Goal: Subscribe to service/newsletter

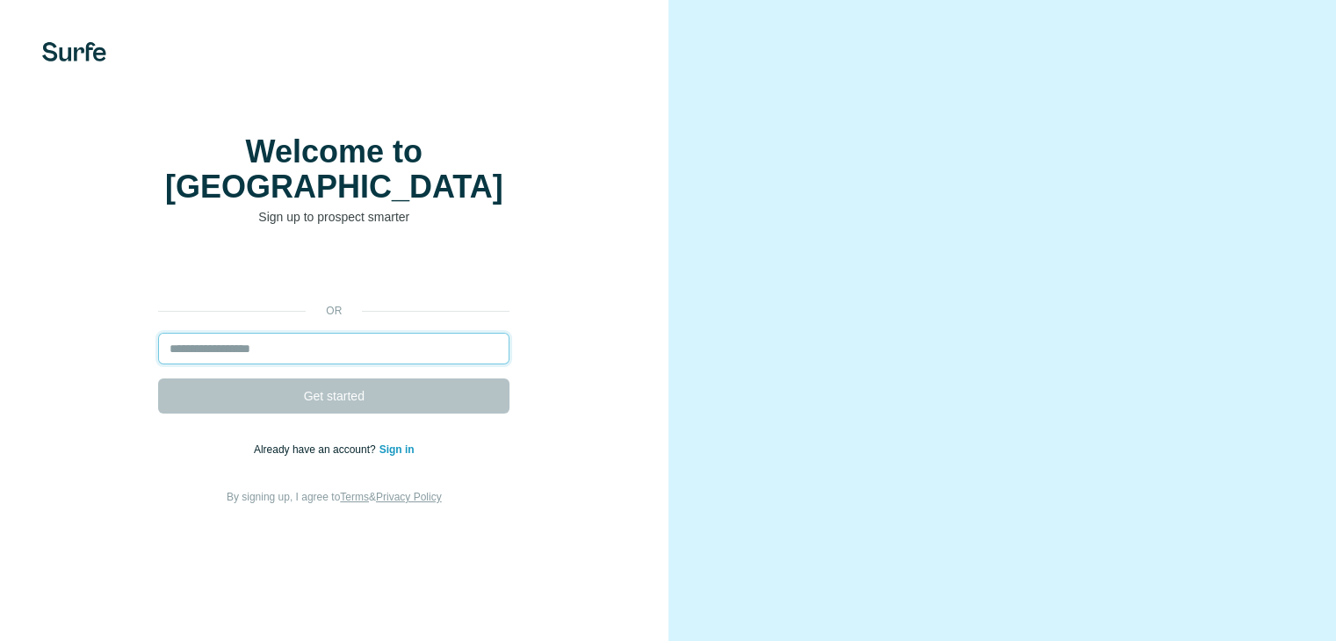
click at [271, 365] on input "email" at bounding box center [333, 349] width 351 height 32
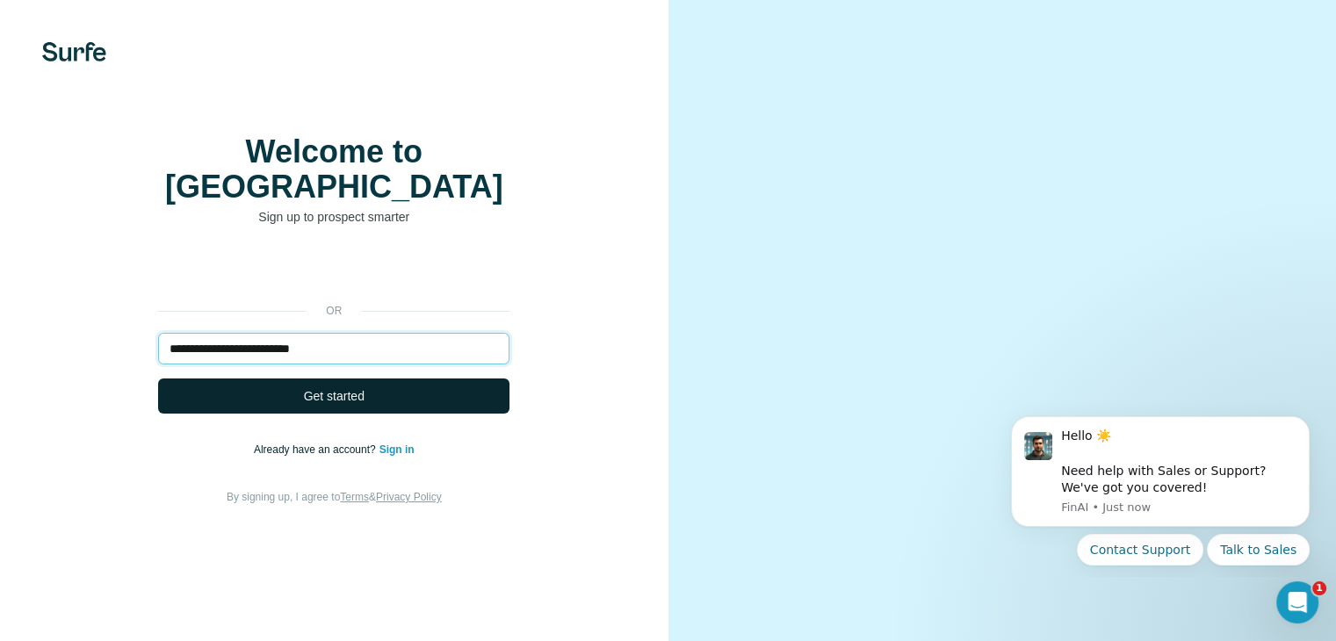
type input "**********"
click at [282, 409] on button "Get started" at bounding box center [333, 396] width 351 height 35
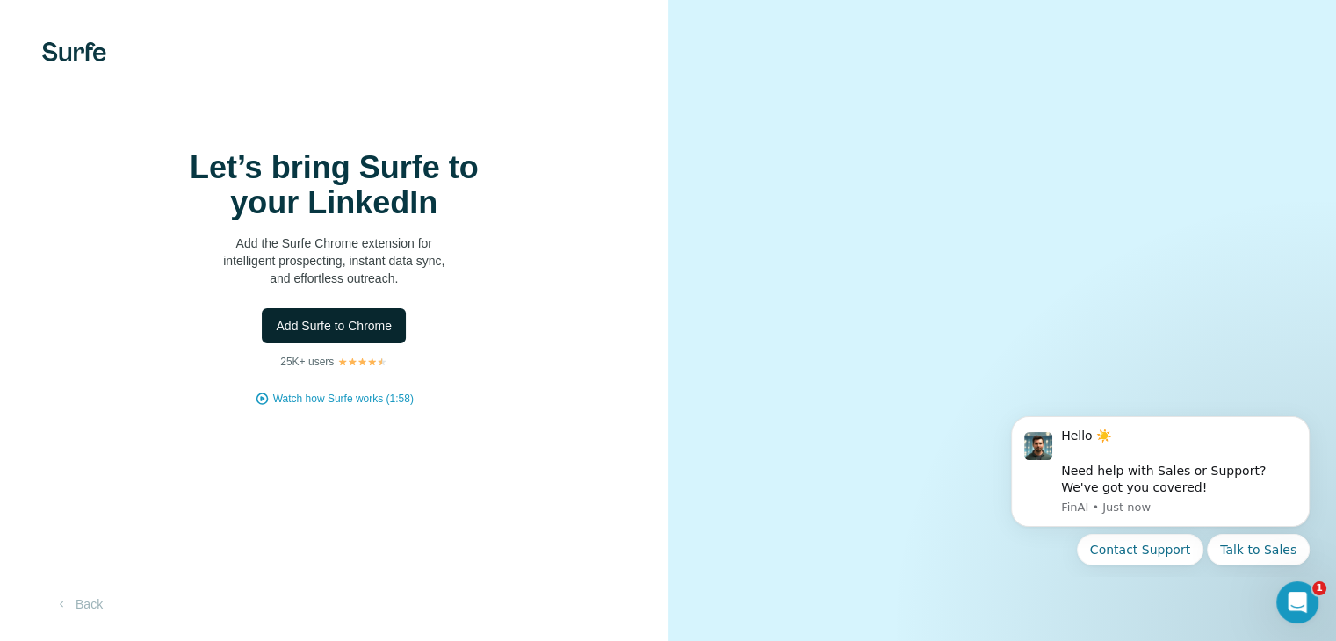
click at [287, 344] on button "Add Surfe to Chrome" at bounding box center [334, 325] width 144 height 35
